Goal: Navigation & Orientation: Find specific page/section

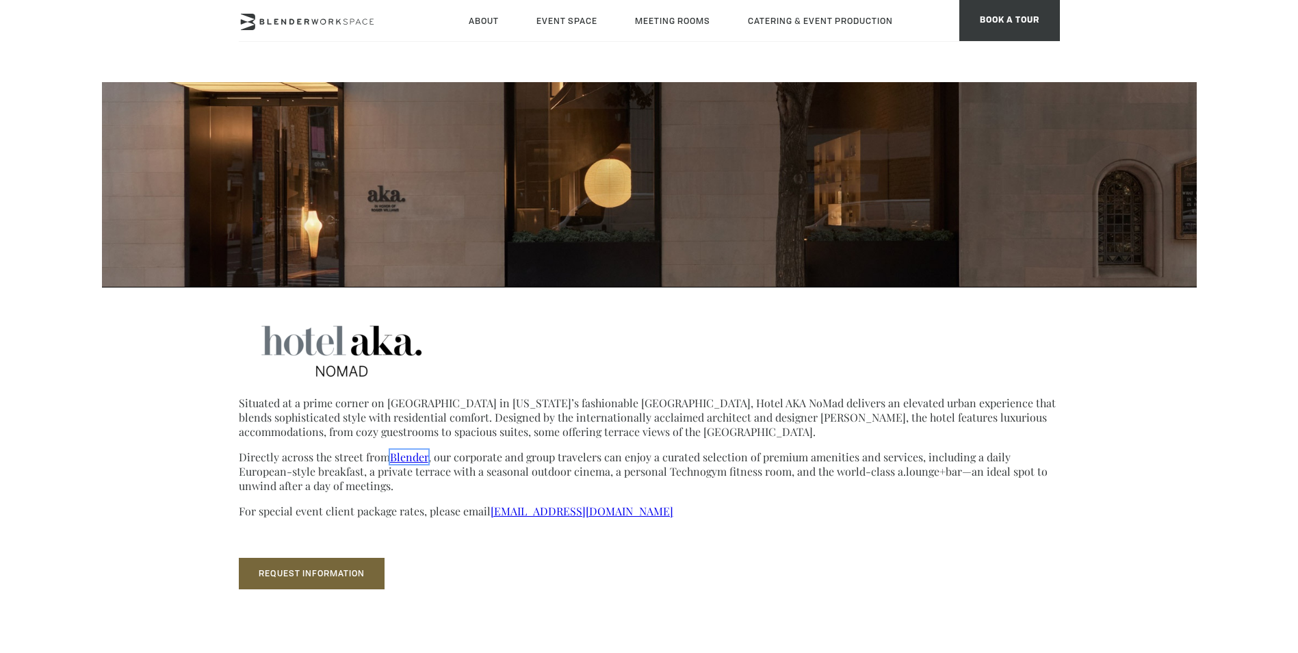
click at [413, 451] on link "Blender" at bounding box center [409, 457] width 38 height 14
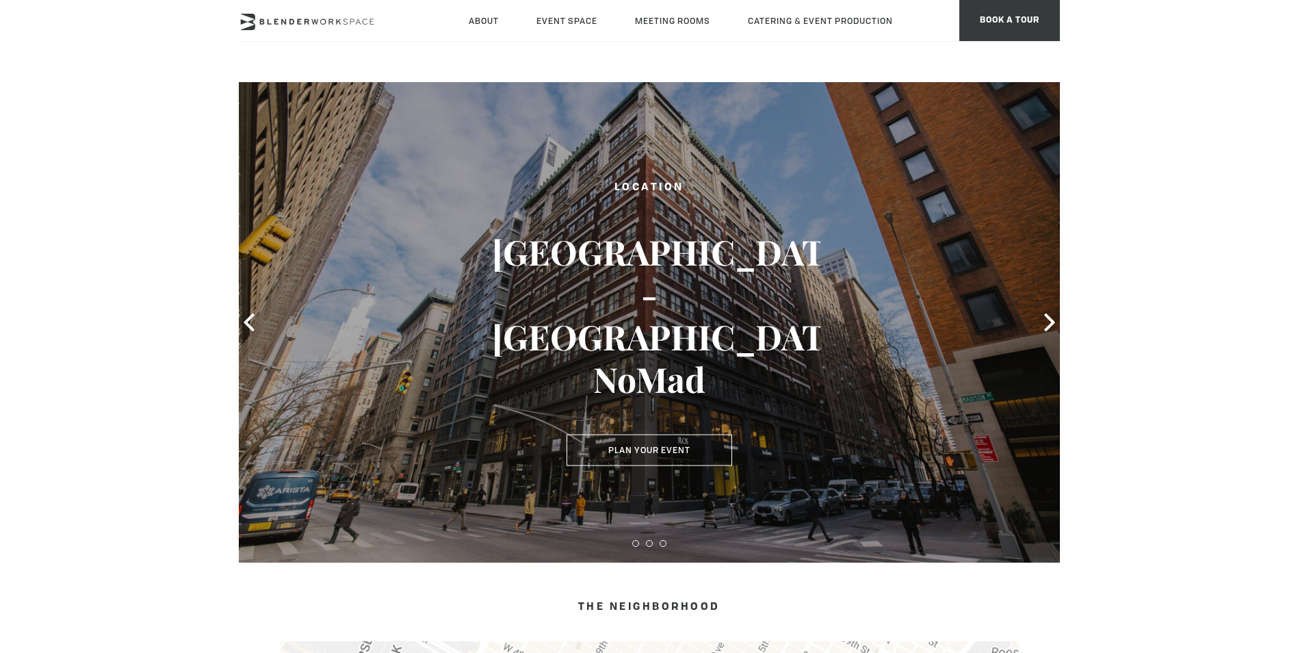
type div "[DATE]"
click at [1045, 318] on icon at bounding box center [1050, 322] width 18 height 18
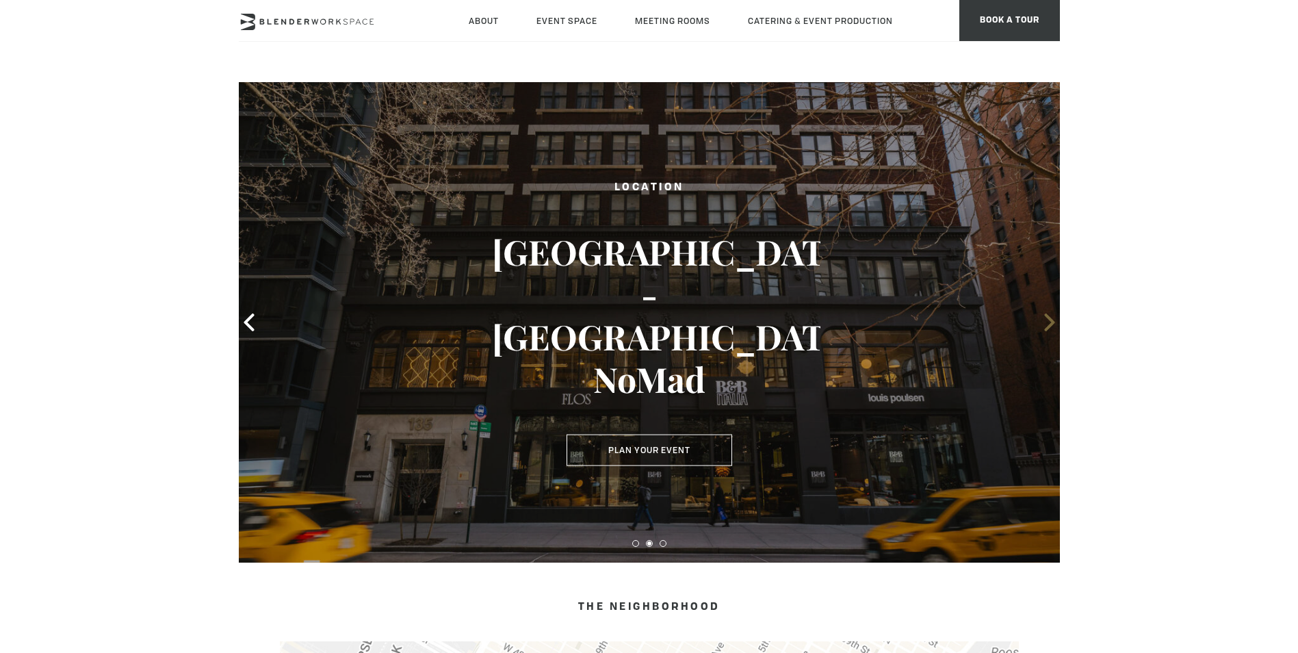
click at [1045, 318] on icon at bounding box center [1050, 322] width 18 height 18
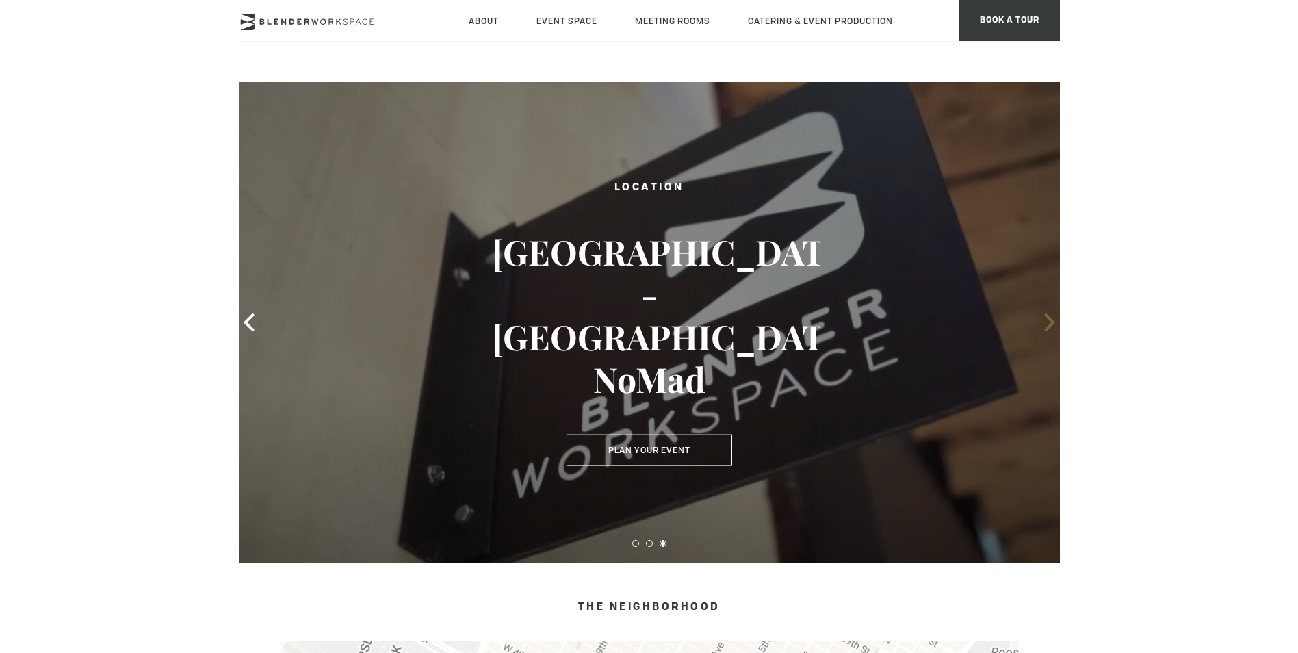
click at [1045, 318] on icon at bounding box center [1050, 322] width 18 height 18
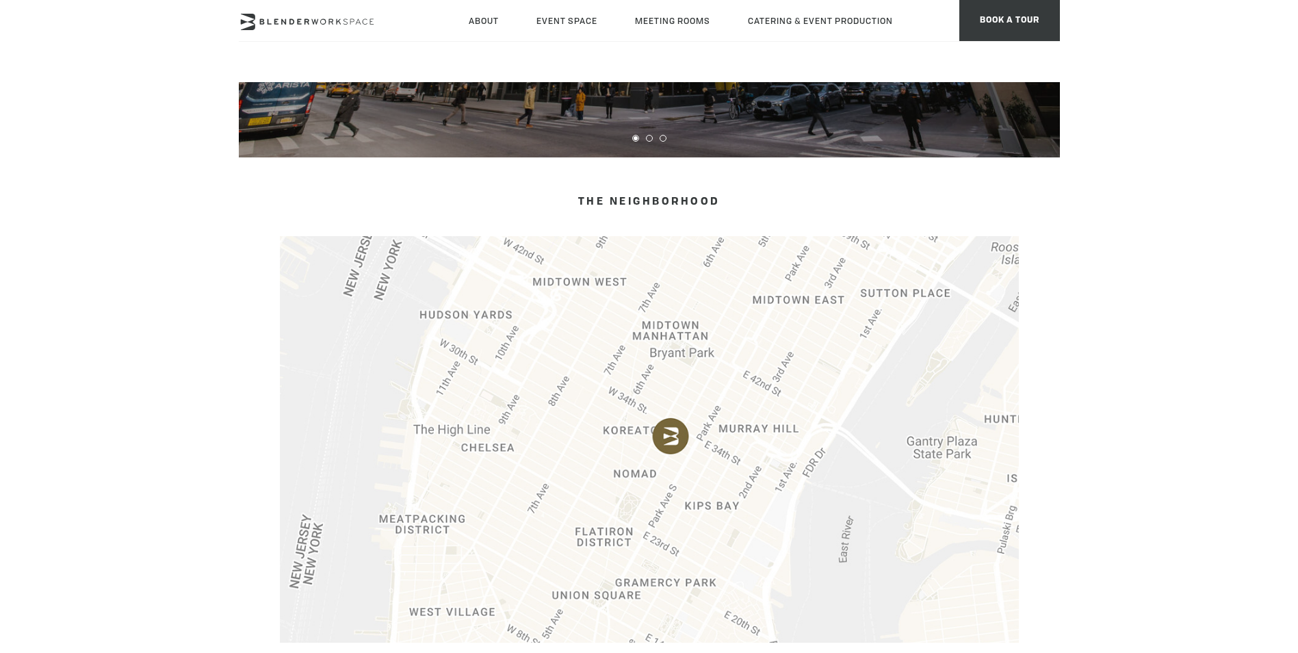
scroll to position [411, 0]
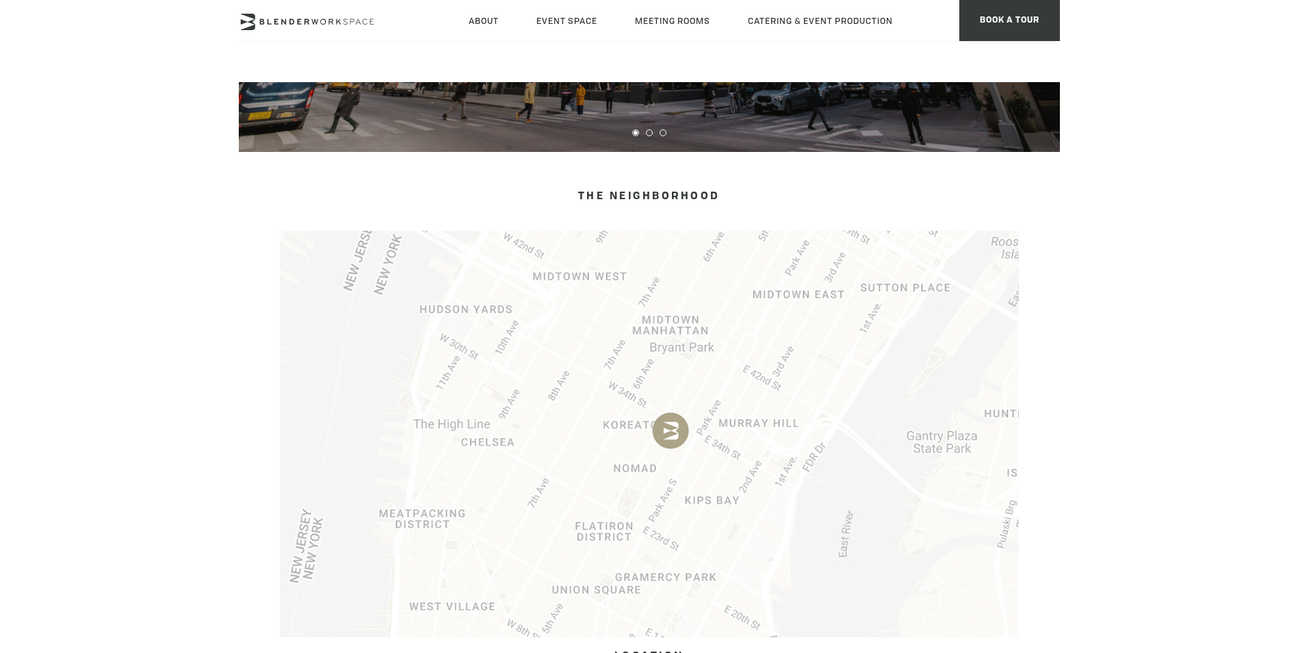
click at [680, 344] on img at bounding box center [649, 434] width 739 height 407
